Goal: Information Seeking & Learning: Learn about a topic

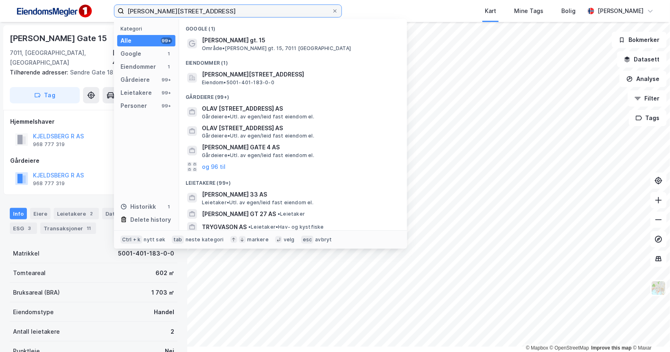
drag, startPoint x: 256, startPoint y: 17, endPoint x: 94, endPoint y: 13, distance: 161.6
click at [94, 13] on div "[PERSON_NAME][STREET_ADDRESS] Kategori Alle 99+ Google 1 Eiendommer 1 Gårdeiere…" at bounding box center [335, 11] width 670 height 22
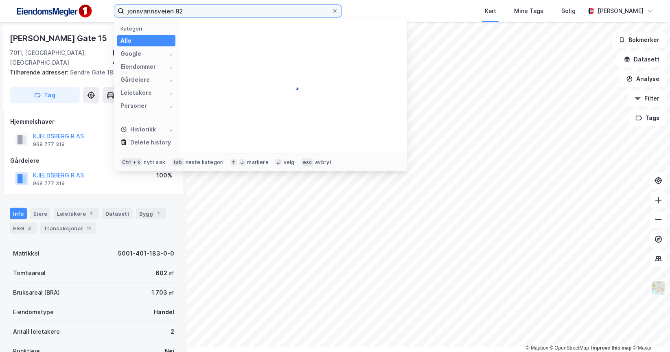
type input "jonsvannsveien 82"
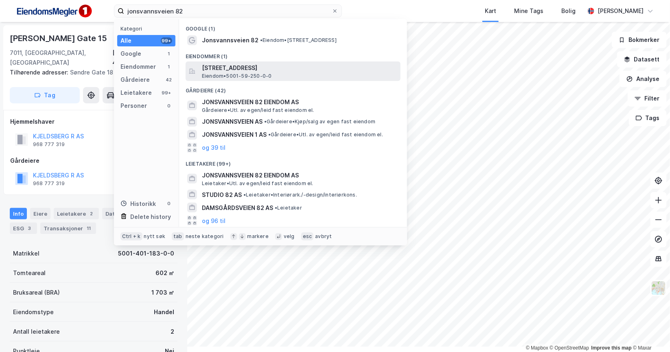
click at [272, 79] on span "Eiendom • 5001-59-250-0-0" at bounding box center [237, 76] width 70 height 7
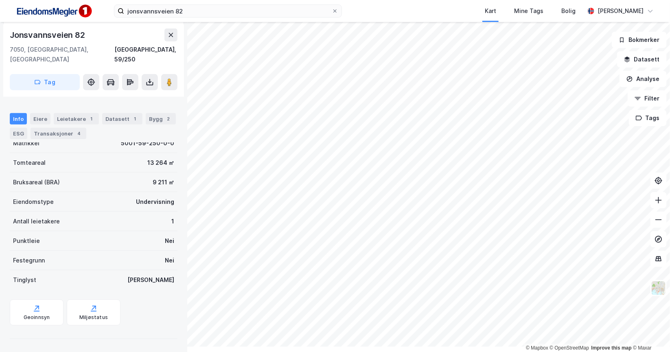
scroll to position [168, 0]
